Goal: Information Seeking & Learning: Learn about a topic

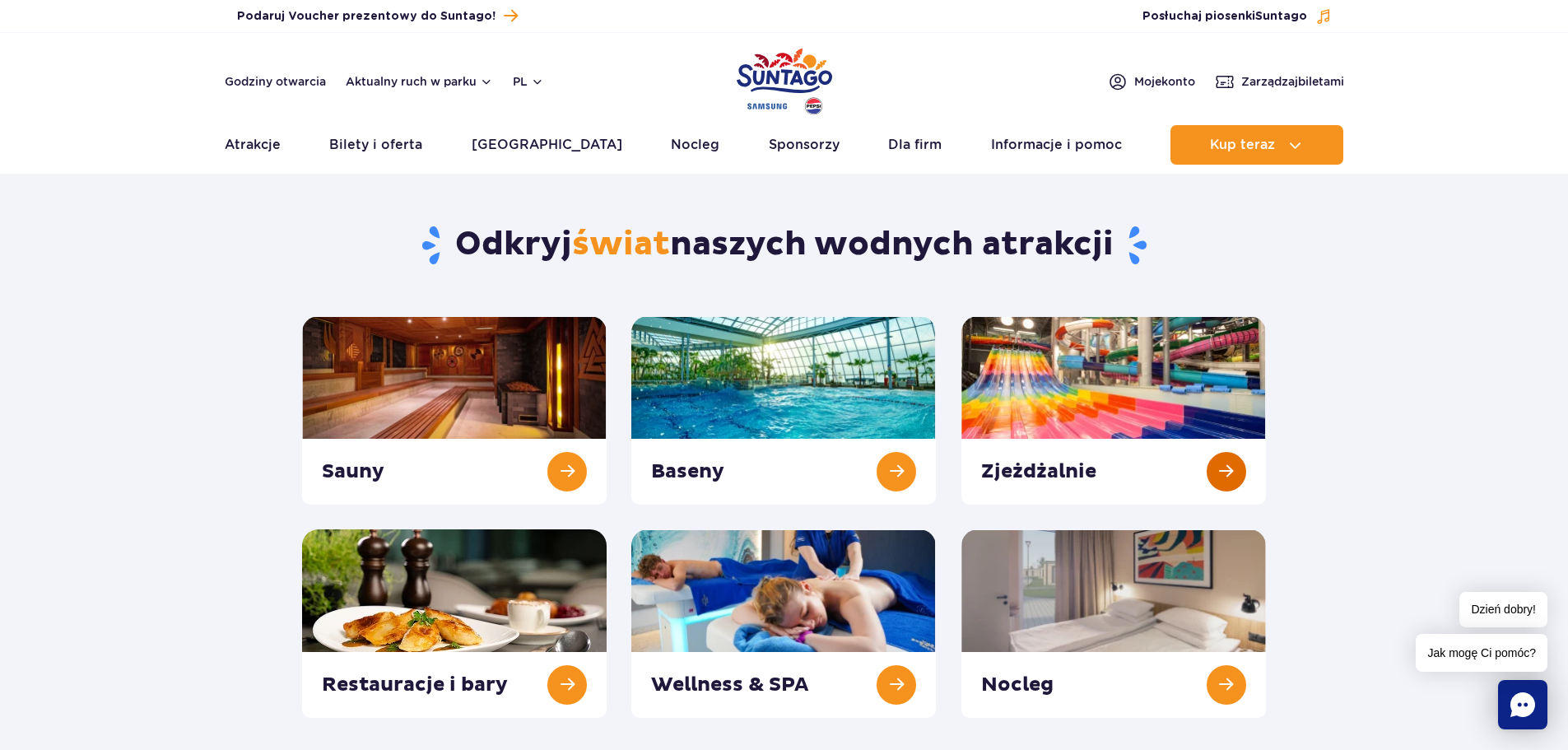
click at [1097, 402] on link at bounding box center [1113, 410] width 304 height 189
click at [816, 485] on link at bounding box center [783, 410] width 304 height 189
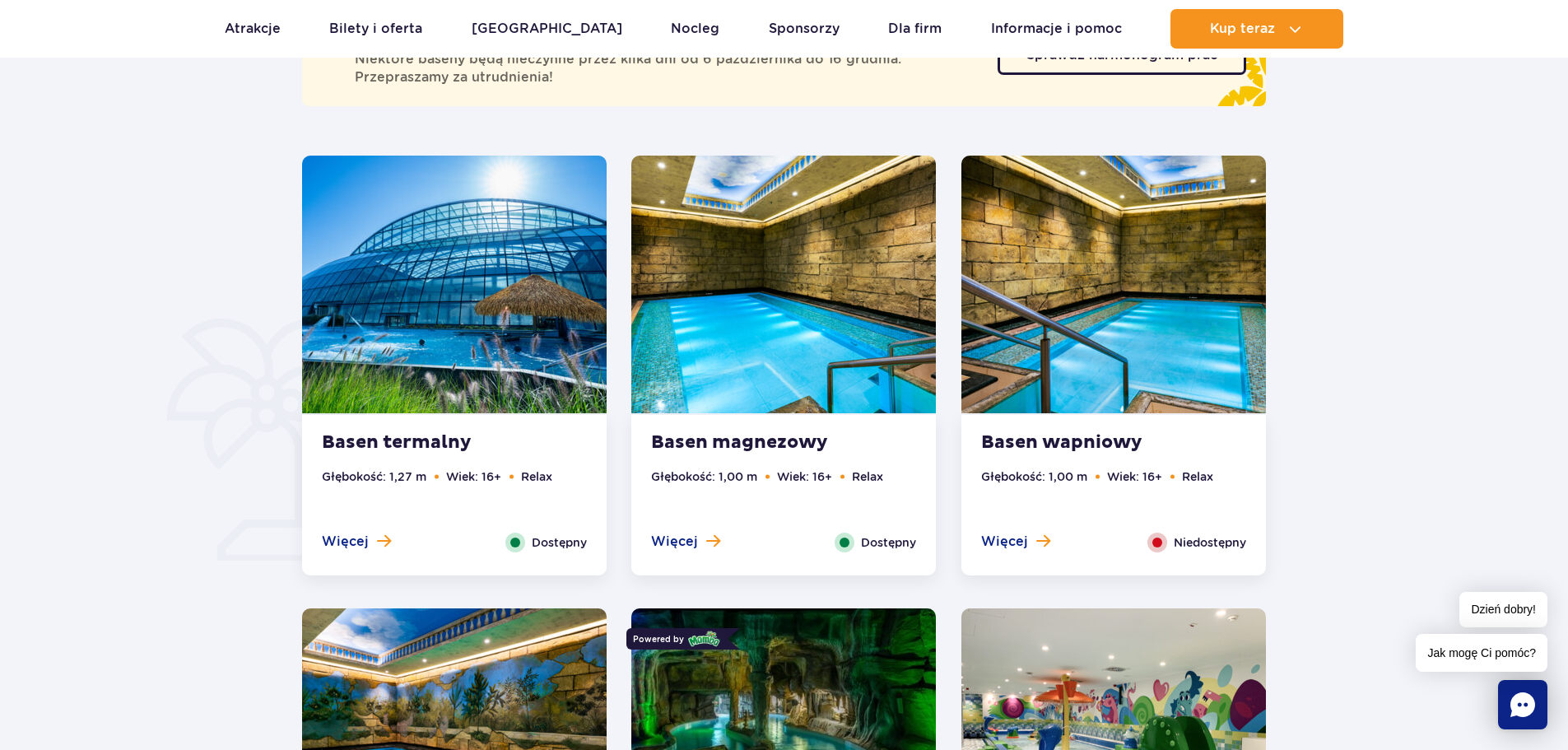
scroll to position [988, 0]
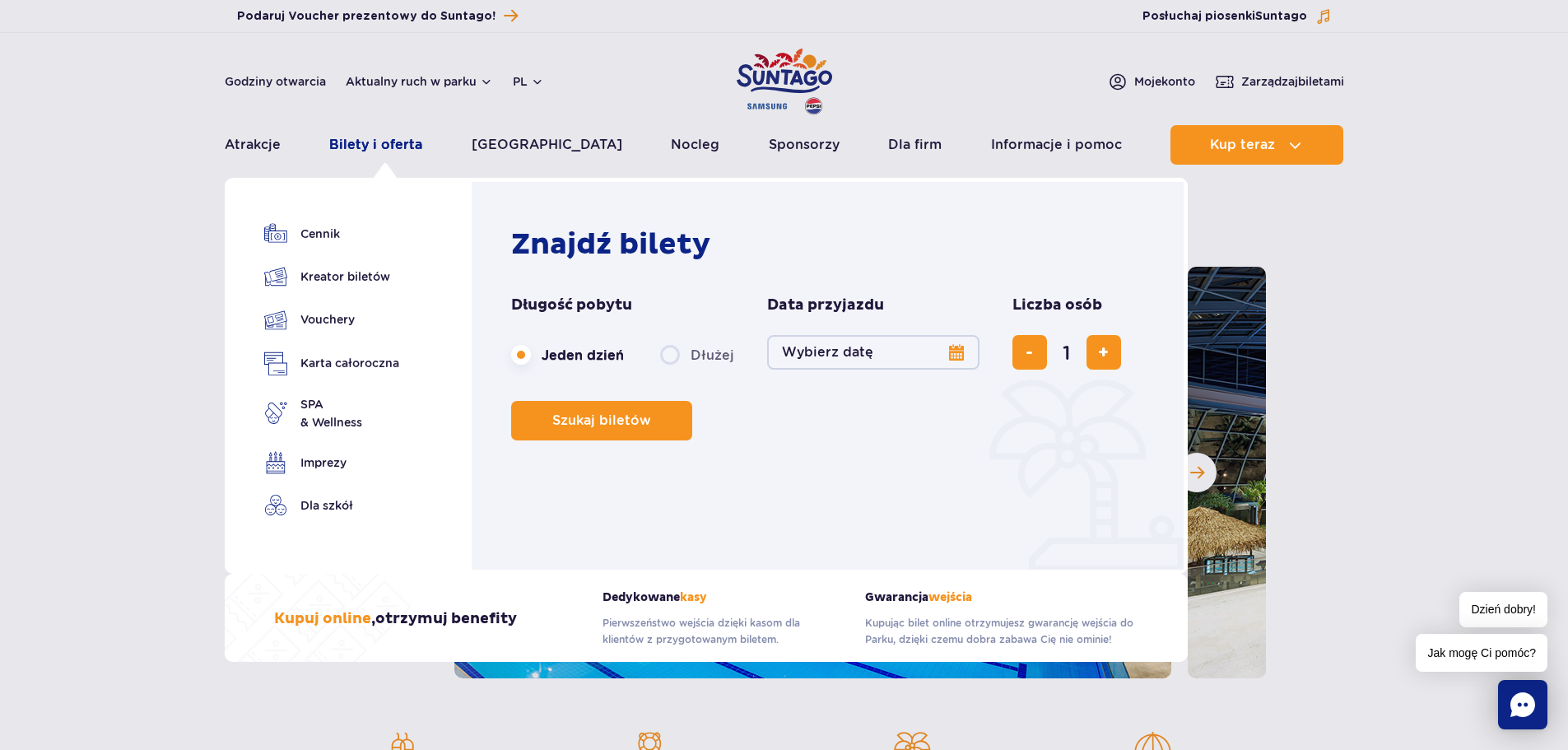
click at [416, 138] on link "Bilety i oferta" at bounding box center [376, 145] width 93 height 40
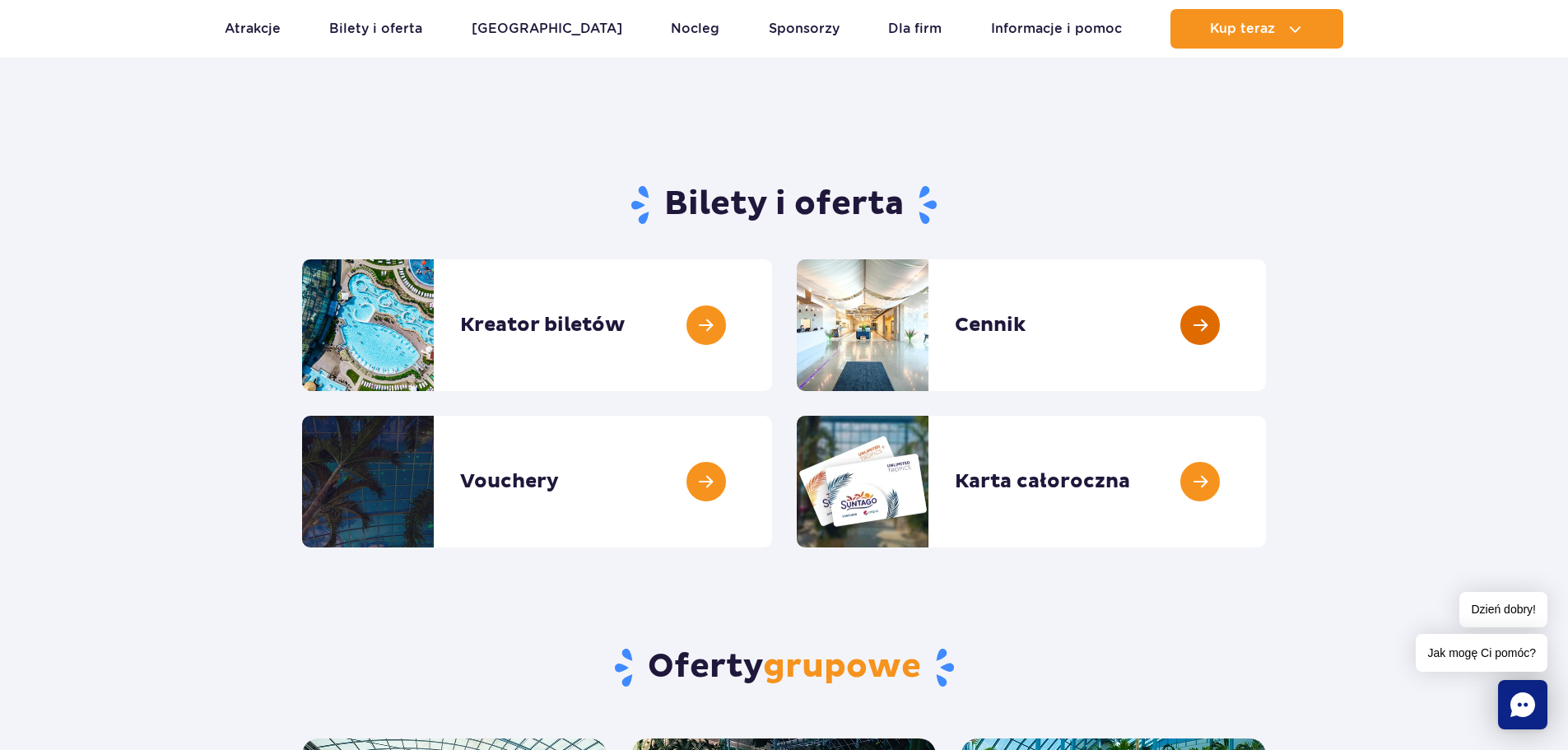
scroll to position [82, 0]
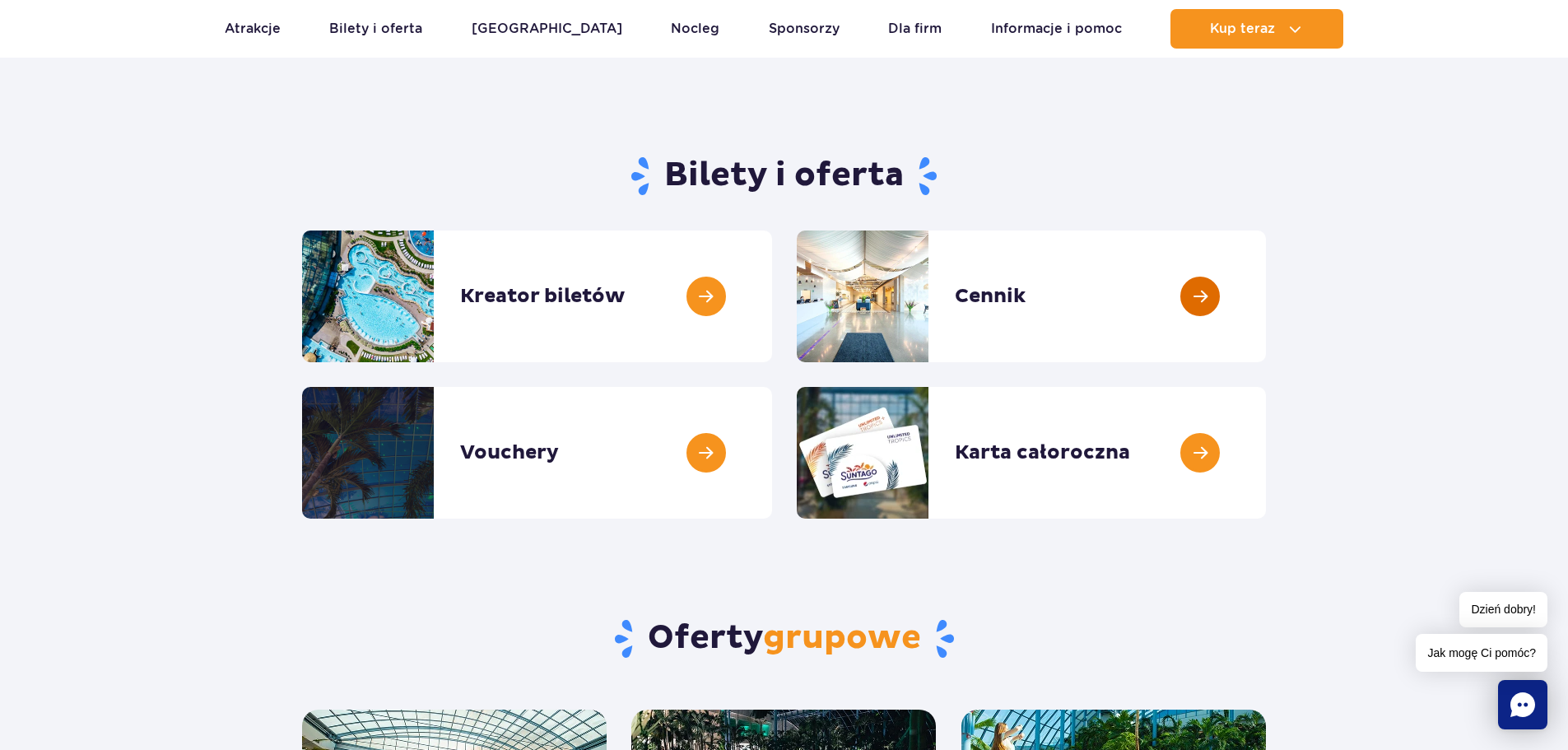
click at [1265, 310] on link at bounding box center [1265, 296] width 0 height 131
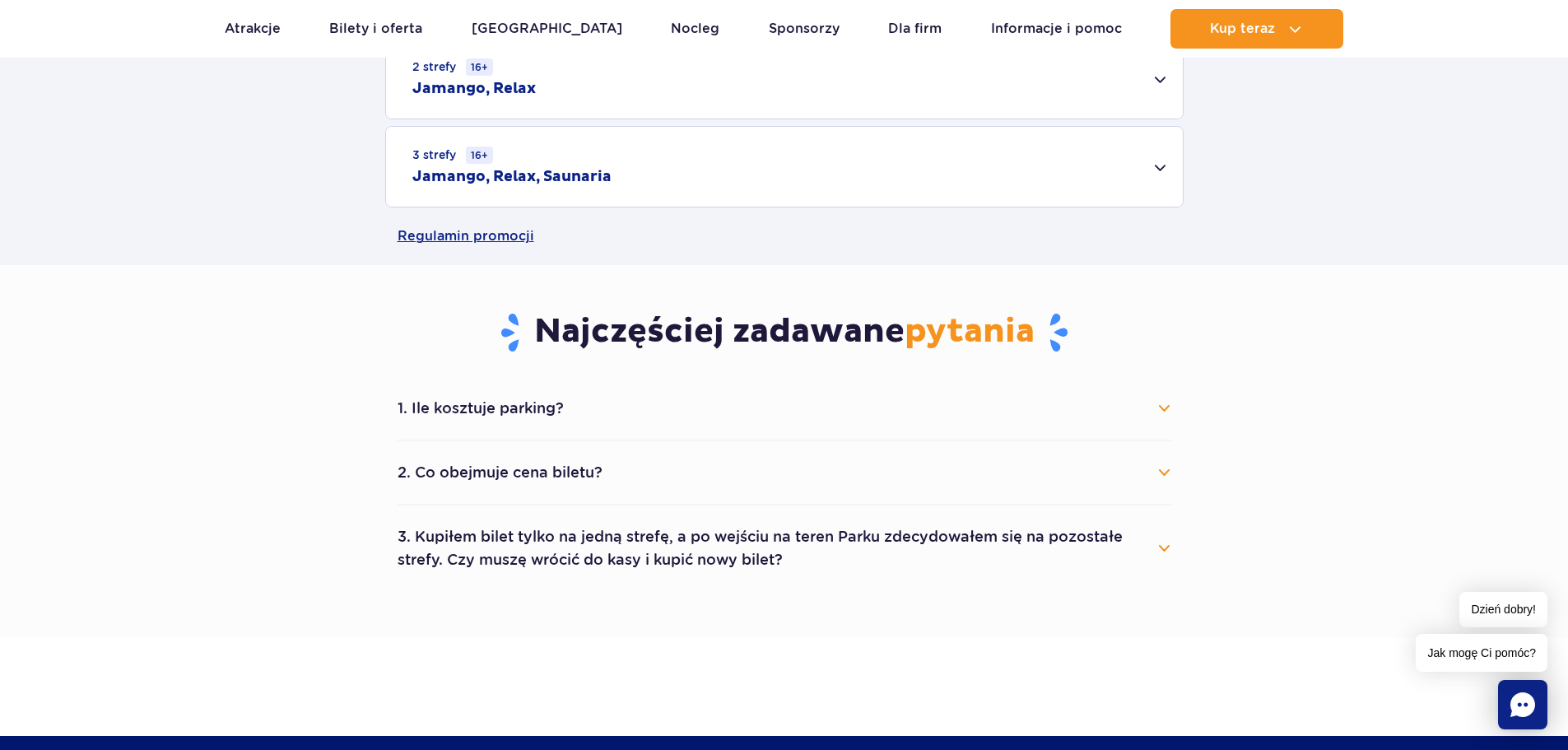
scroll to position [247, 0]
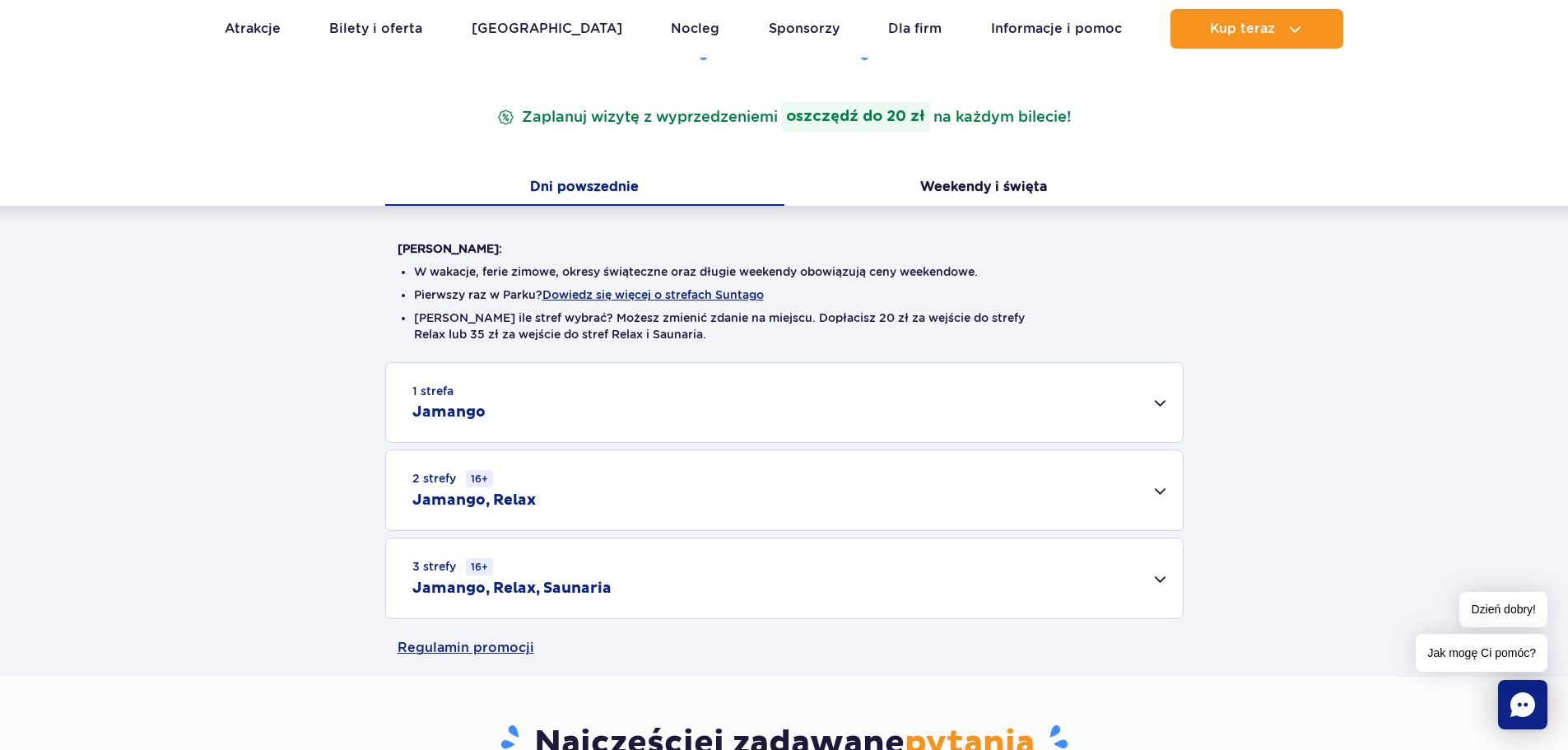
click at [449, 423] on div "1 strefa Jamango" at bounding box center [784, 402] width 796 height 79
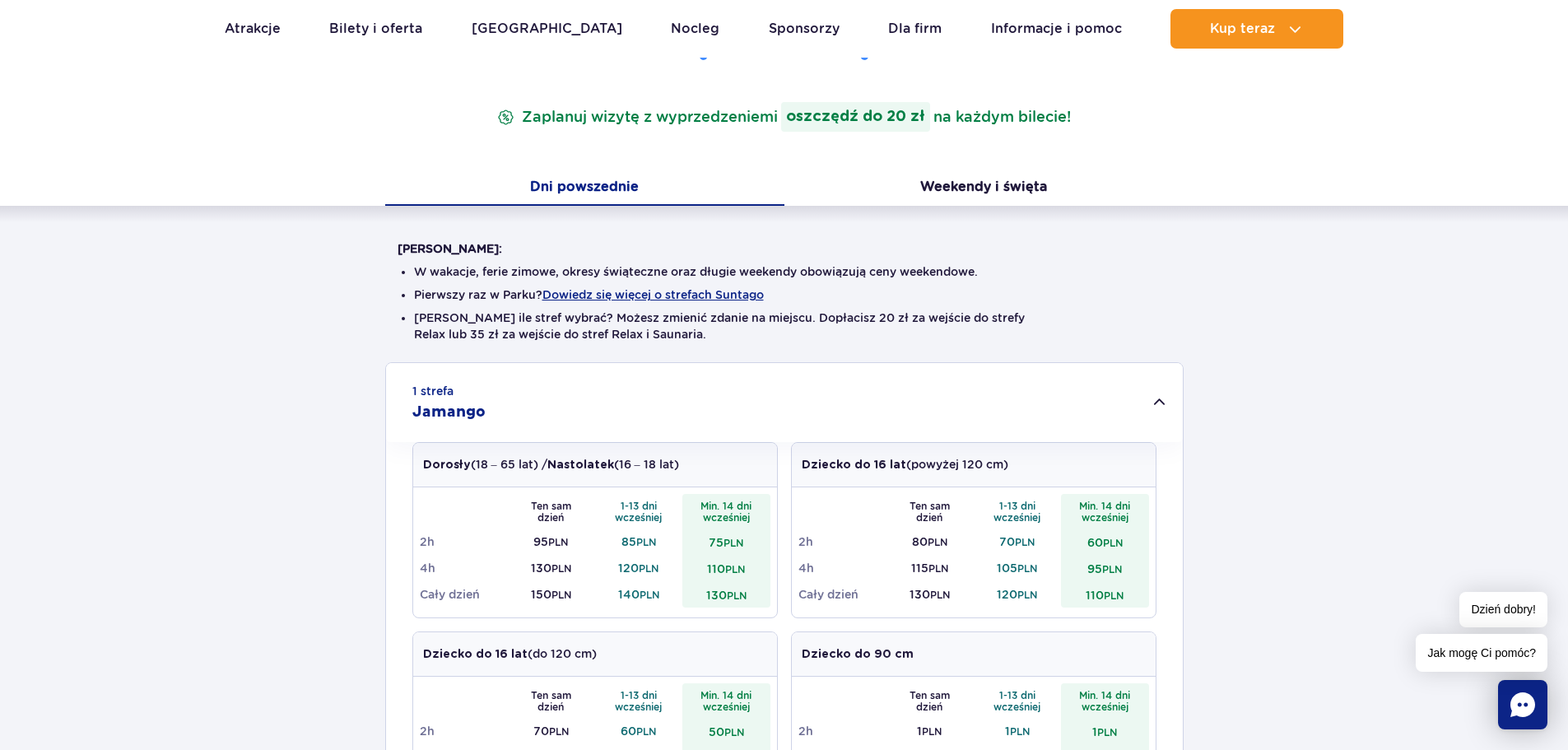
click at [449, 422] on h2 "Jamango" at bounding box center [449, 412] width 73 height 20
